Goal: Task Accomplishment & Management: Complete application form

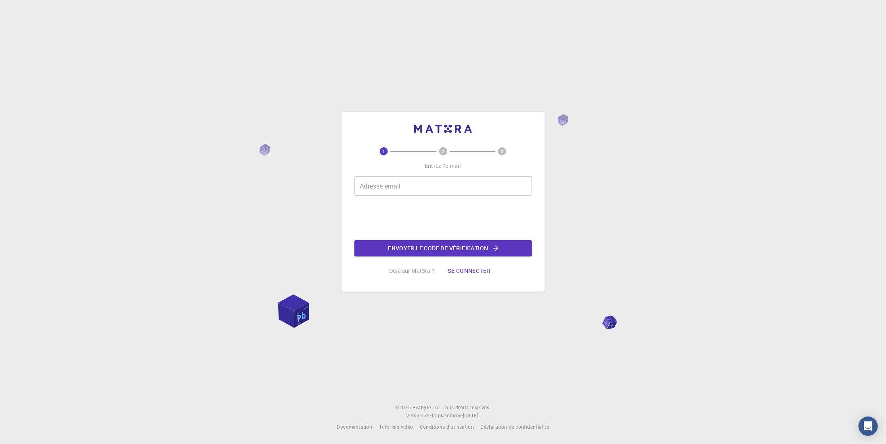
click at [393, 187] on input "Adresse email" at bounding box center [443, 185] width 178 height 19
type input "[EMAIL_ADDRESS][DOMAIN_NAME]"
click at [463, 251] on font "Envoyer le code de vérification" at bounding box center [438, 248] width 100 height 8
click at [457, 251] on button "Send verification code" at bounding box center [443, 248] width 178 height 16
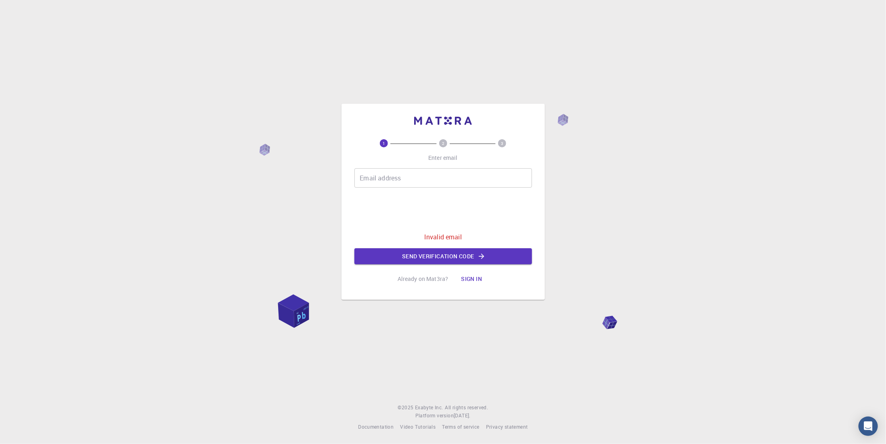
click at [388, 183] on input "Email address" at bounding box center [443, 177] width 178 height 19
type input "[EMAIL_ADDRESS][DOMAIN_NAME]"
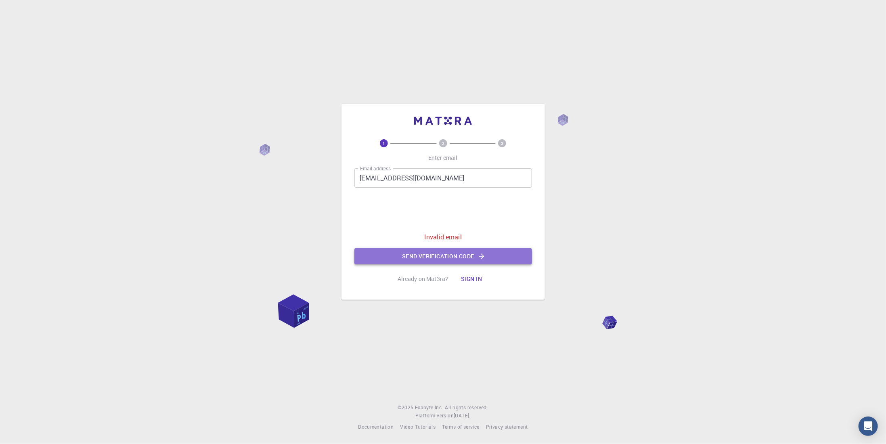
click at [450, 252] on button "Send verification code" at bounding box center [443, 256] width 178 height 16
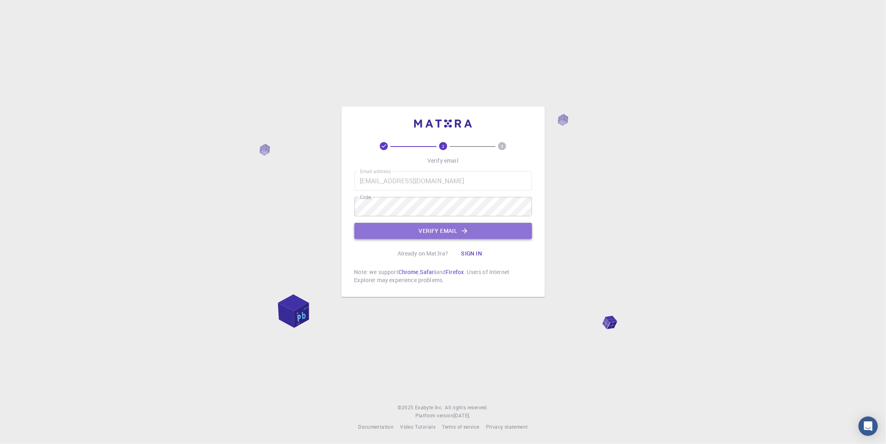
click at [466, 230] on icon "button" at bounding box center [464, 230] width 5 height 5
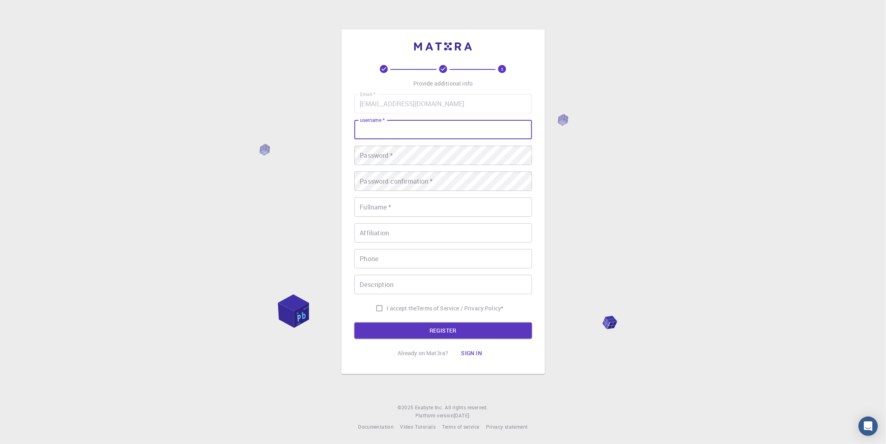
click at [399, 126] on input "username   *" at bounding box center [443, 129] width 178 height 19
click at [391, 128] on input "username   *" at bounding box center [443, 129] width 178 height 19
